Goal: Navigation & Orientation: Find specific page/section

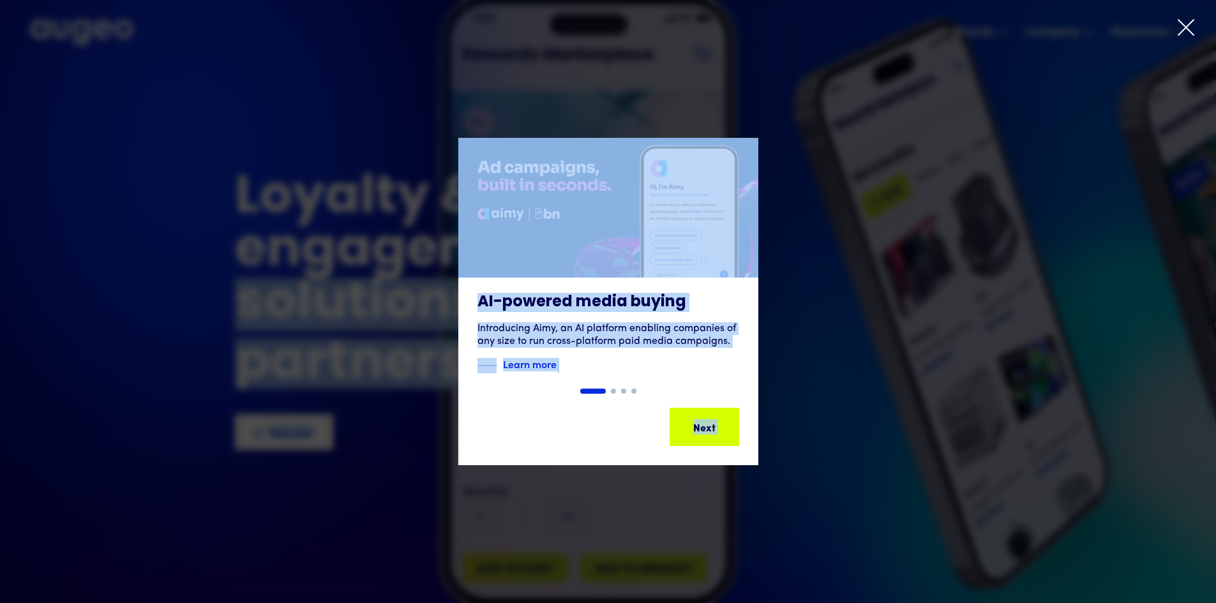
click at [1189, 31] on icon at bounding box center [1185, 27] width 15 height 15
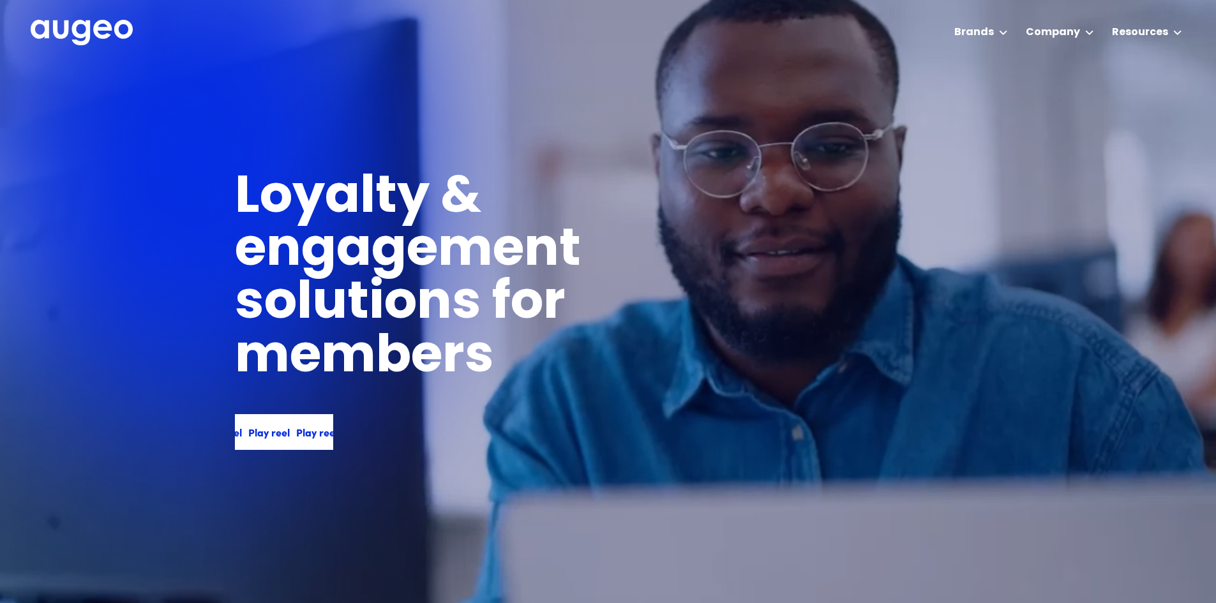
click at [304, 423] on div "Play reel Play reel Play reel Play reel" at bounding box center [284, 432] width 98 height 36
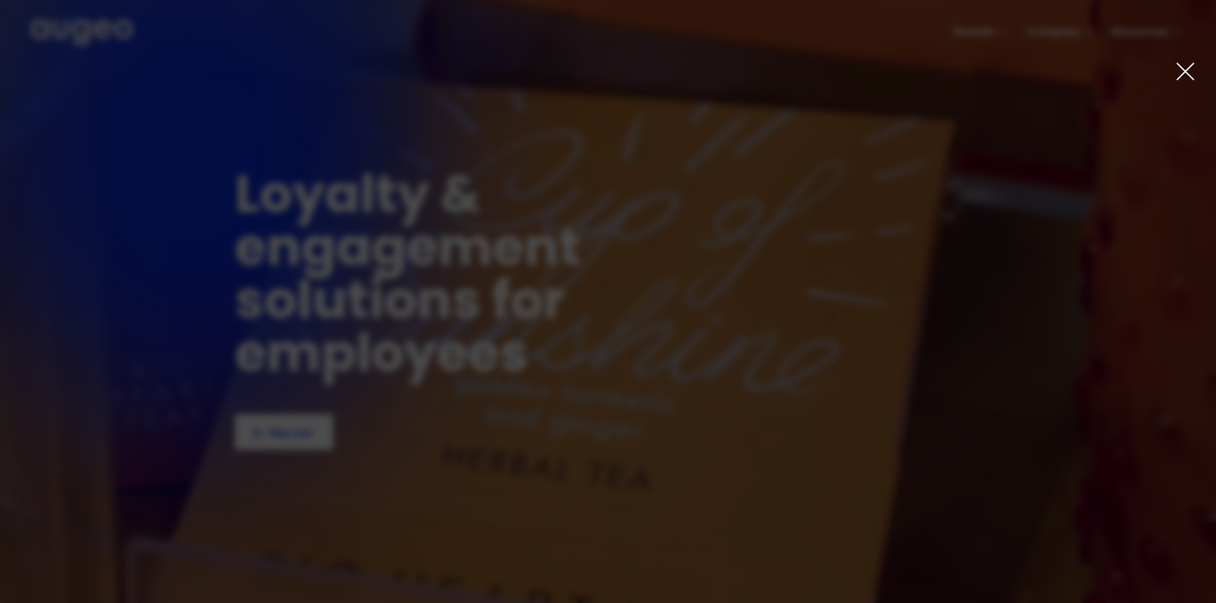
click at [1182, 73] on icon at bounding box center [1185, 71] width 20 height 20
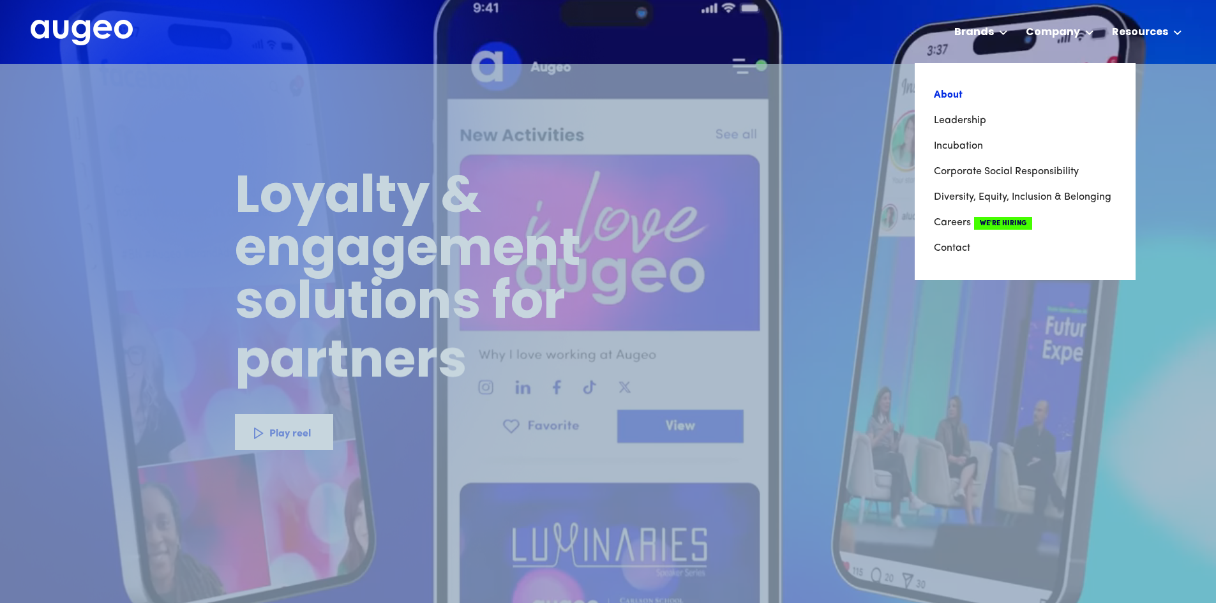
click at [960, 94] on link "About" at bounding box center [1025, 95] width 183 height 26
